Goal: Transaction & Acquisition: Purchase product/service

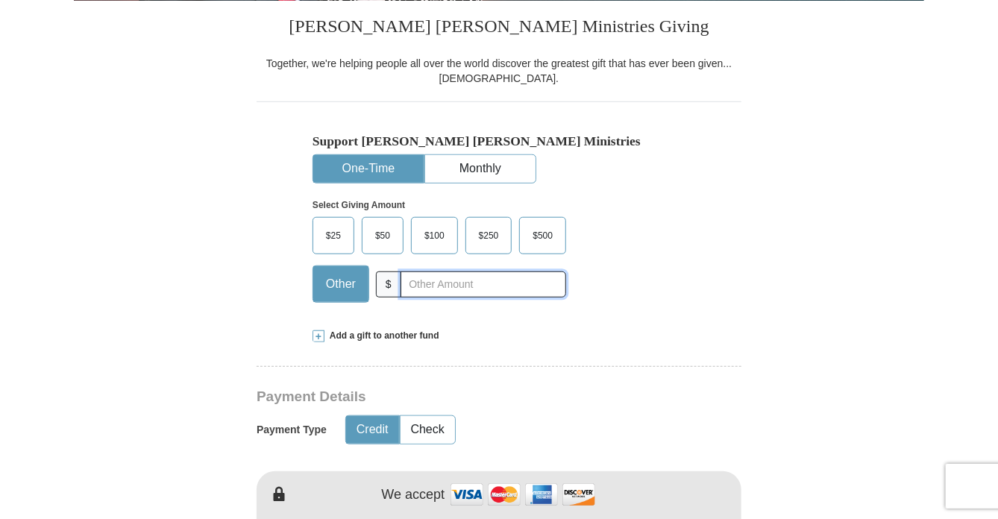
click at [426, 278] on input "text" at bounding box center [484, 285] width 166 height 26
type input "120.00"
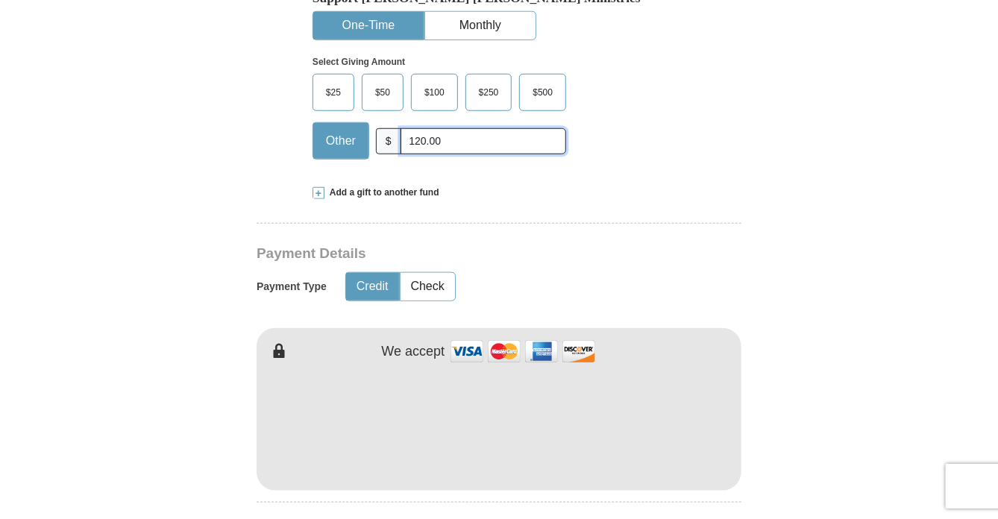
scroll to position [522, 0]
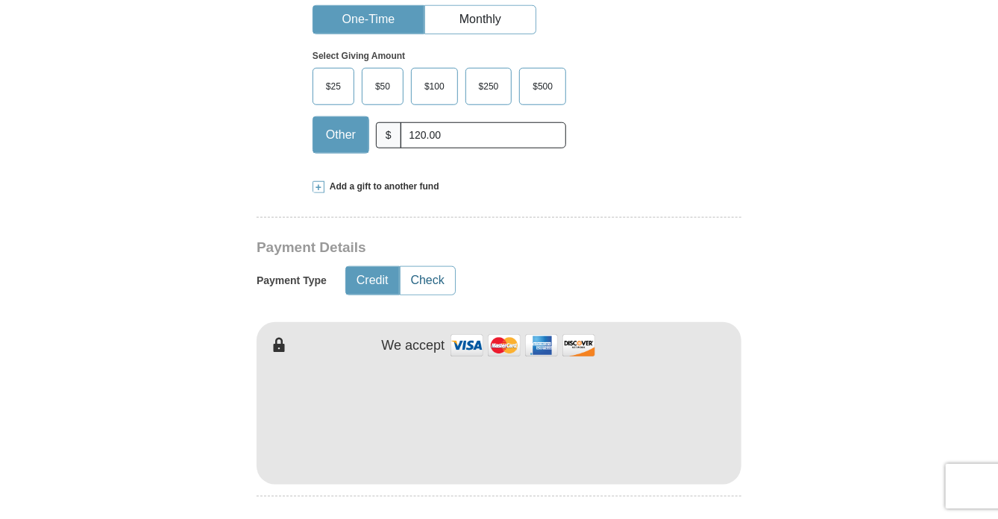
click at [431, 277] on button "Check" at bounding box center [428, 281] width 54 height 28
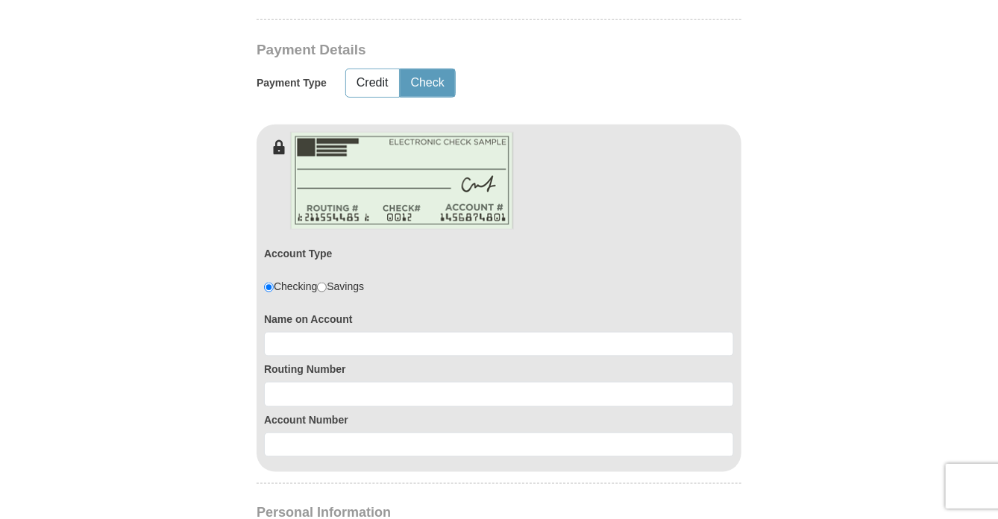
scroll to position [746, 0]
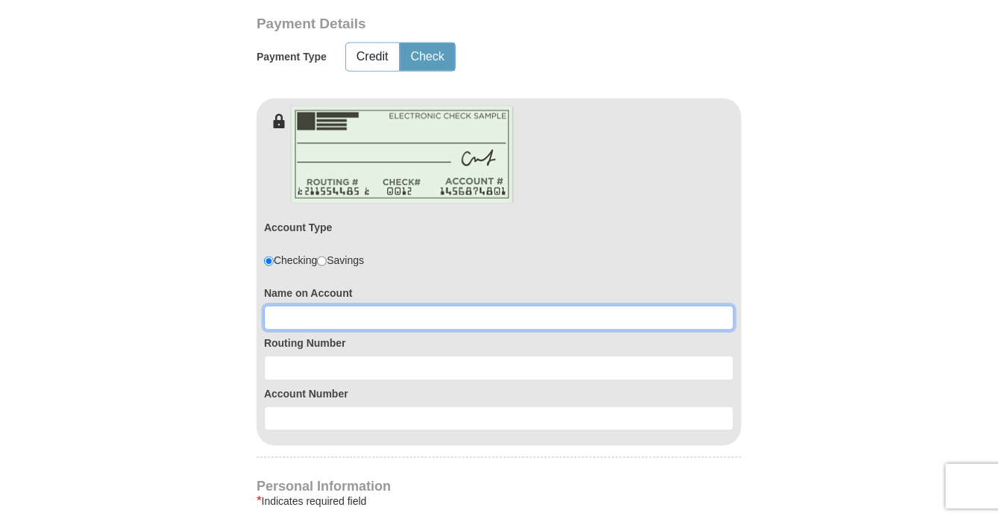
click at [317, 317] on input at bounding box center [499, 318] width 470 height 25
type input "Carol L Anderson"
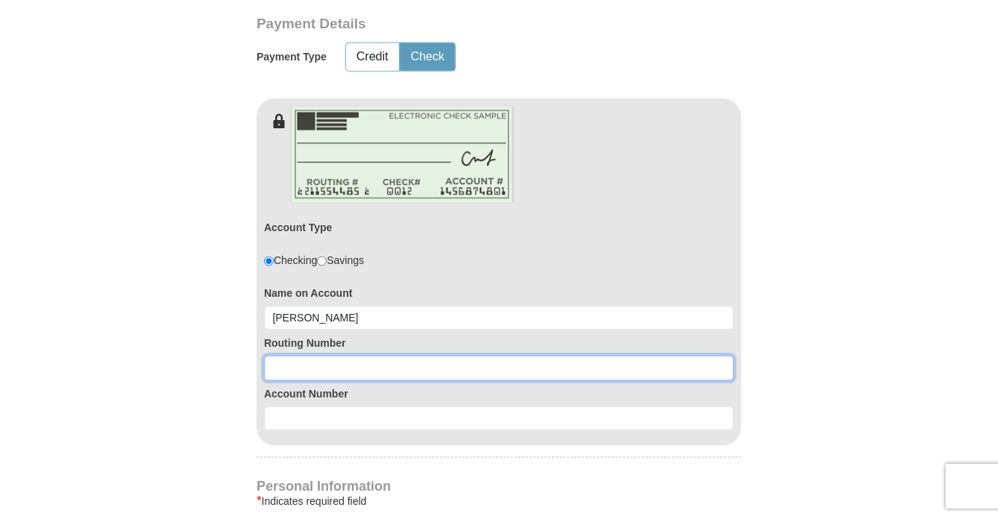
click at [304, 362] on input at bounding box center [499, 368] width 470 height 25
type input "307075259"
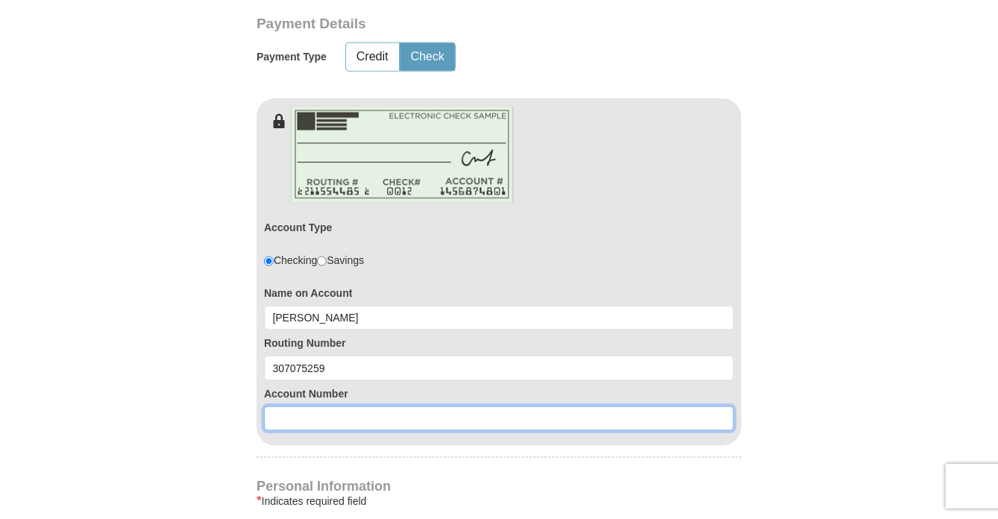
click at [283, 416] on input at bounding box center [499, 419] width 470 height 25
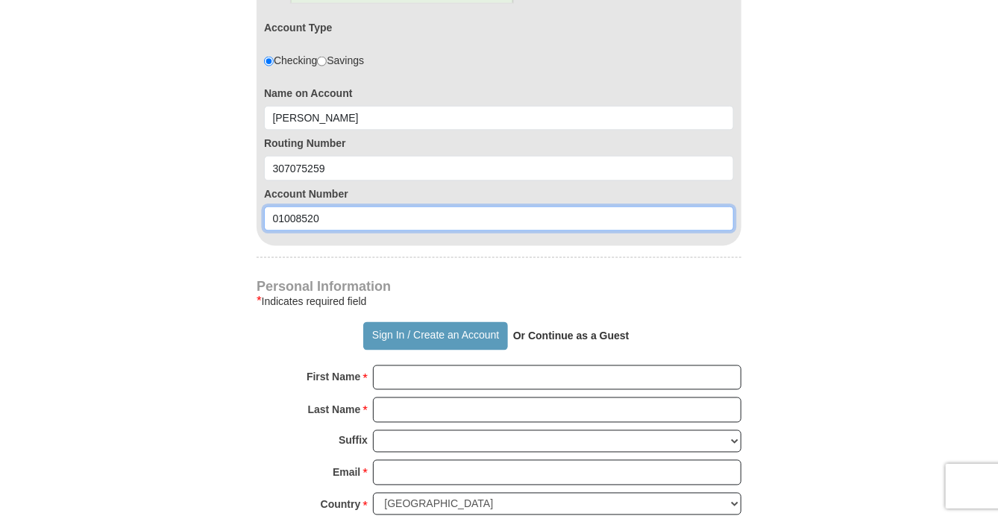
scroll to position [970, 0]
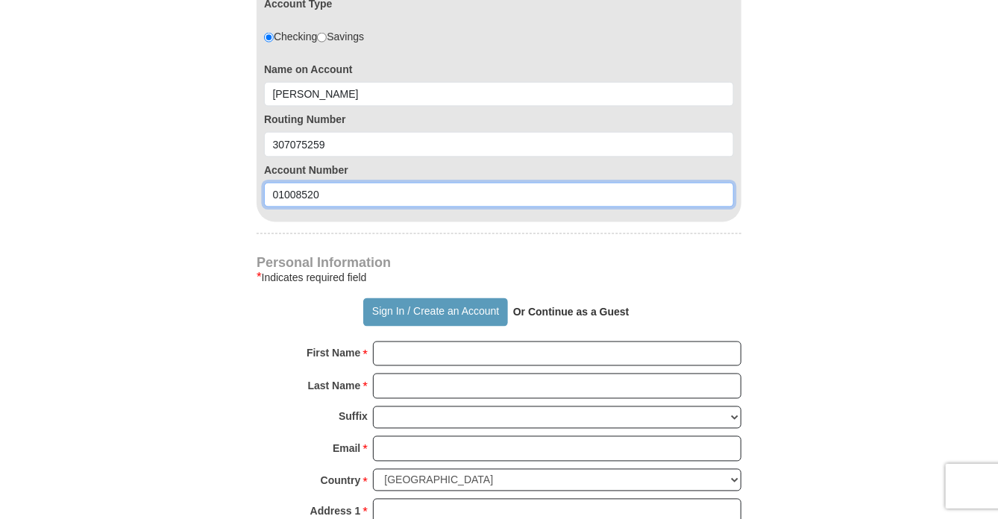
type input "01008520"
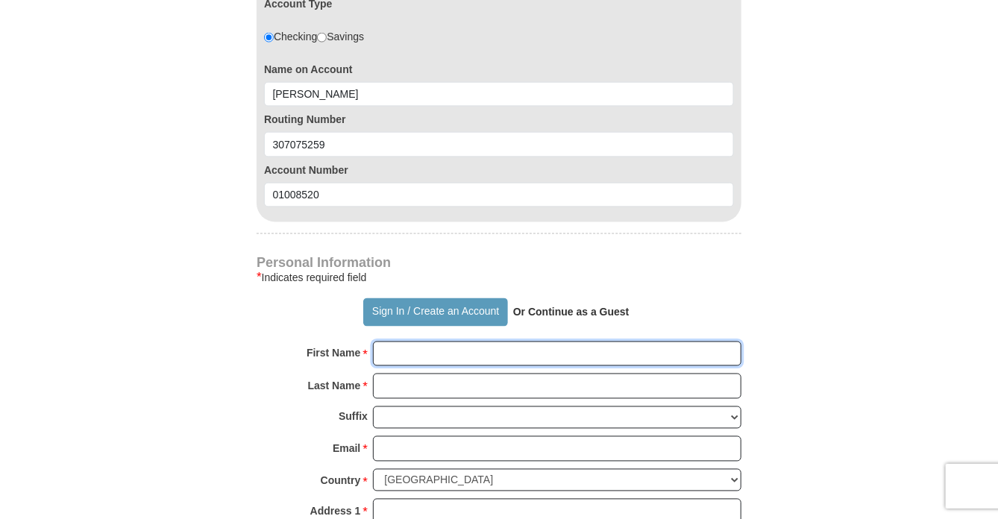
click at [436, 345] on input "First Name *" at bounding box center [557, 354] width 368 height 25
type input "Carol"
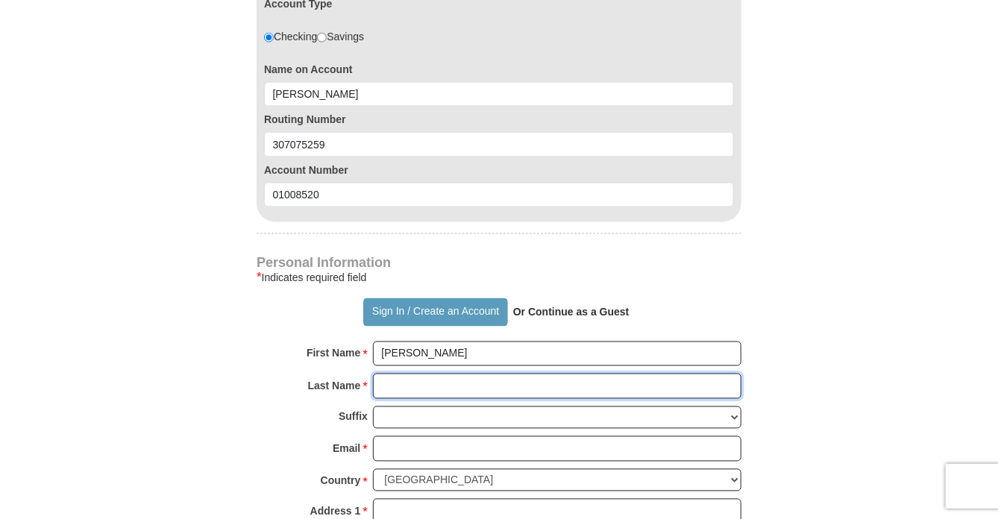
type input "Anderson"
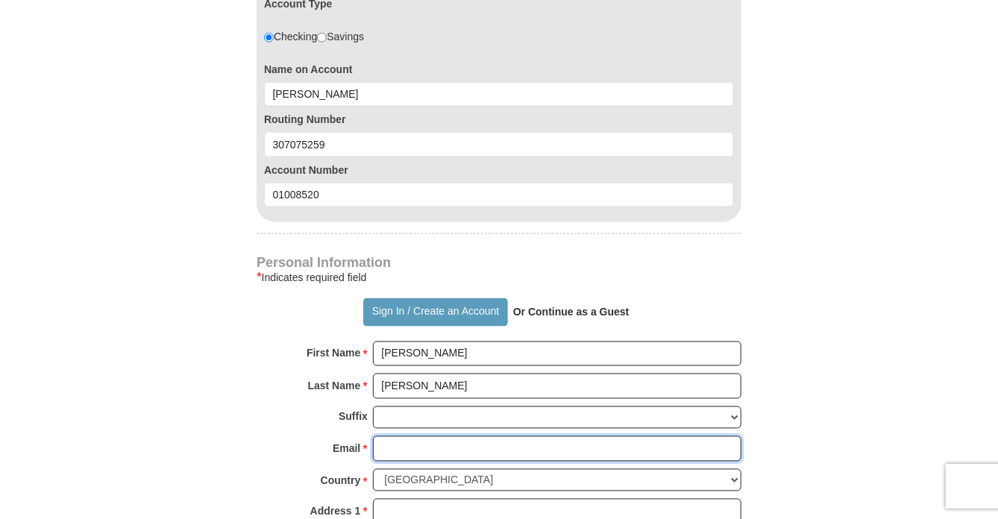
type input "carolanderson8181@comcast.net"
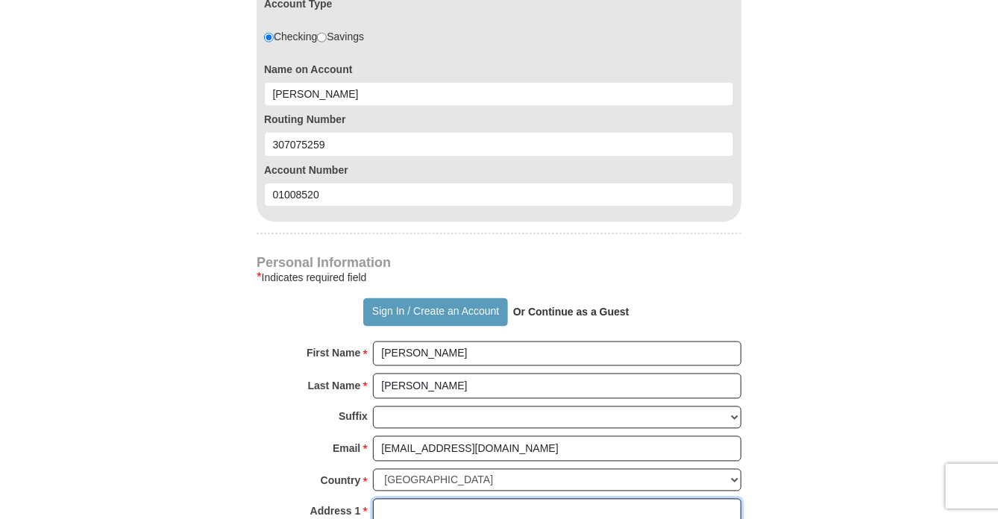
type input "8181 W EVANS AVE"
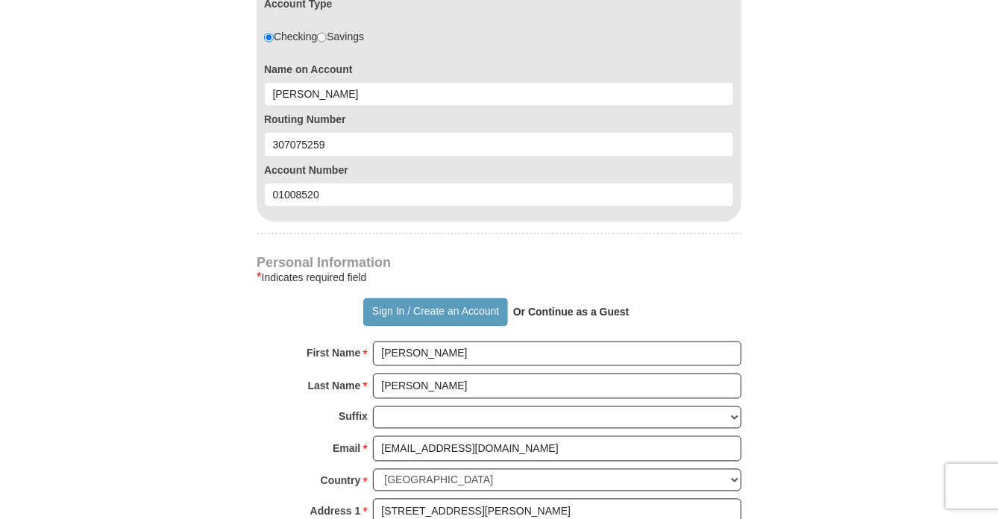
type input "LAKEWOOD"
select select "CO"
type input "80227"
type input "3039863392"
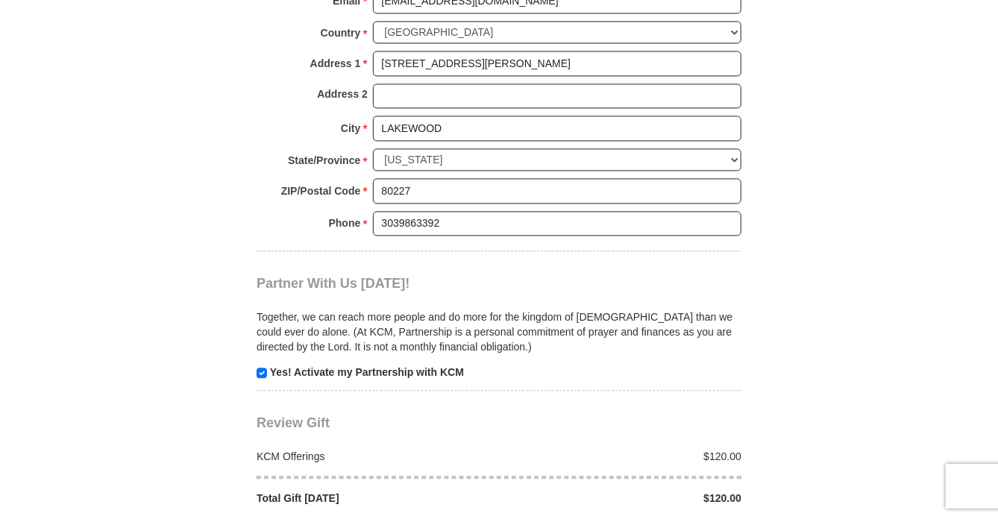
scroll to position [1492, 0]
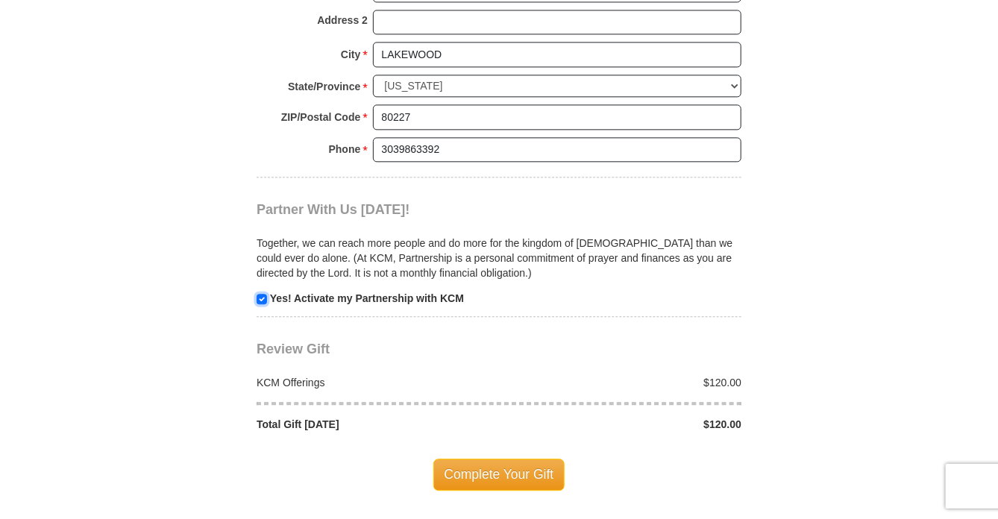
click at [260, 294] on input "checkbox" at bounding box center [262, 299] width 10 height 10
checkbox input "false"
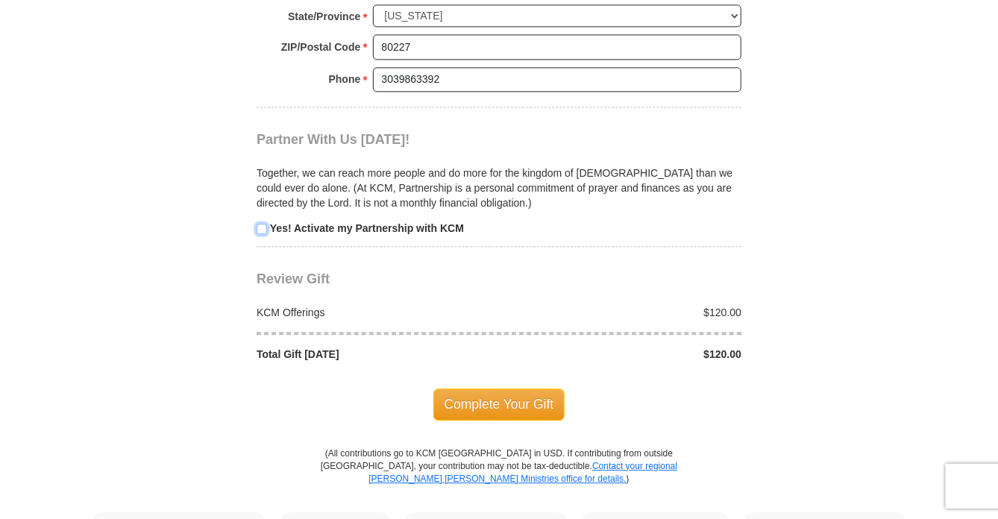
scroll to position [1641, 0]
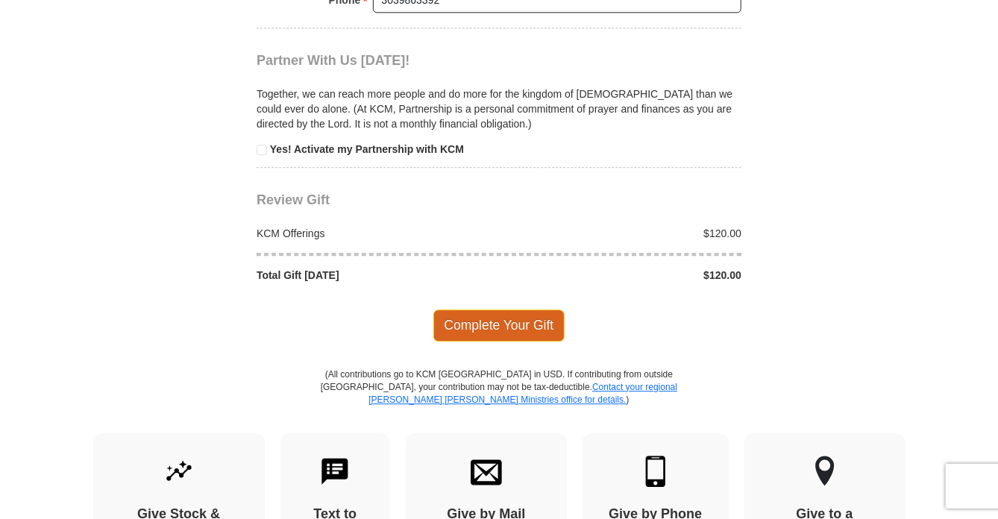
click at [505, 313] on span "Complete Your Gift" at bounding box center [499, 325] width 132 height 31
